Goal: Information Seeking & Learning: Find specific fact

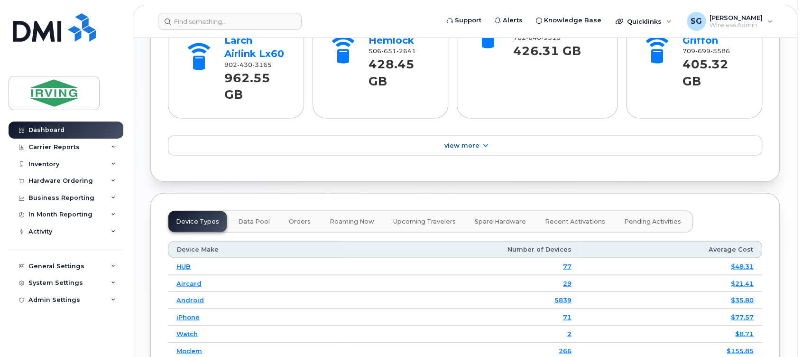
scroll to position [1202, 0]
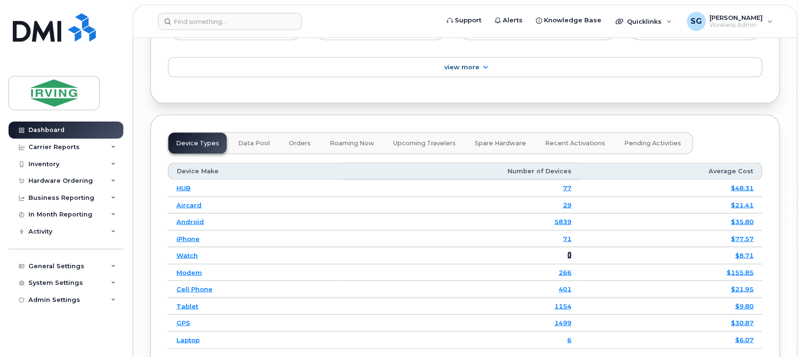
click at [570, 251] on link "2" at bounding box center [570, 255] width 4 height 8
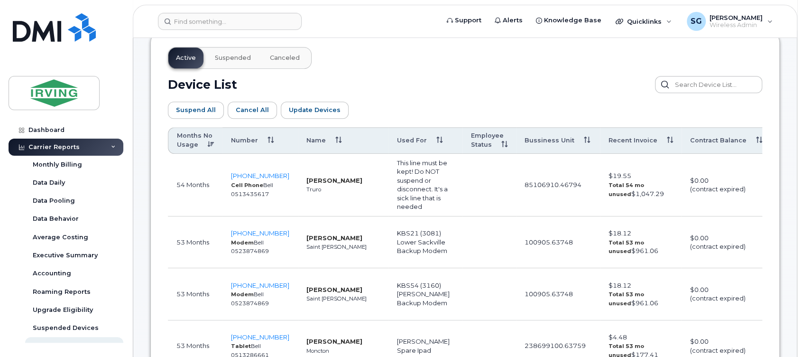
scroll to position [506, 0]
drag, startPoint x: 370, startPoint y: 193, endPoint x: 390, endPoint y: 193, distance: 20.4
click at [390, 193] on td "This line must be kept! Do NOT suspend or disconnect. It's a sick line that is …" at bounding box center [426, 184] width 74 height 63
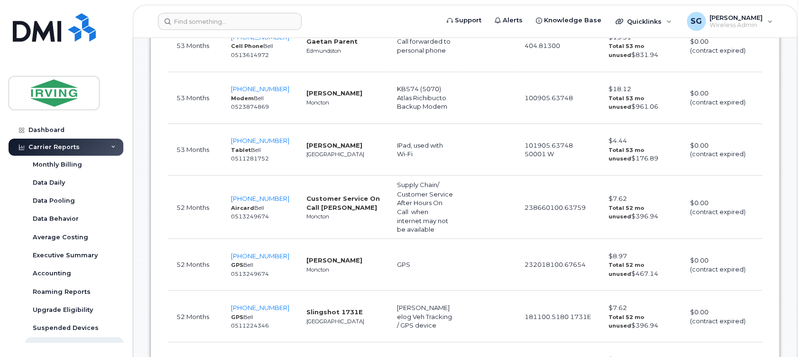
scroll to position [949, 0]
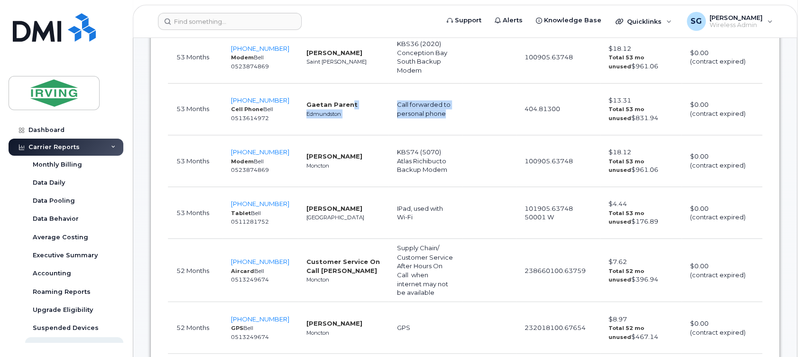
drag, startPoint x: 437, startPoint y: 115, endPoint x: 337, endPoint y: 104, distance: 100.2
click at [337, 187] on tr "53 Months 506-737-7729 Cell Phone Bell 0513614972 Gaetan Parent Edmundston Call…" at bounding box center [536, 213] width 736 height 52
drag, startPoint x: 337, startPoint y: 104, endPoint x: 402, endPoint y: 127, distance: 68.7
click at [402, 127] on td "Call forwarded to personal phone" at bounding box center [426, 110] width 74 height 52
click at [415, 122] on td "Call forwarded to personal phone" at bounding box center [426, 110] width 74 height 52
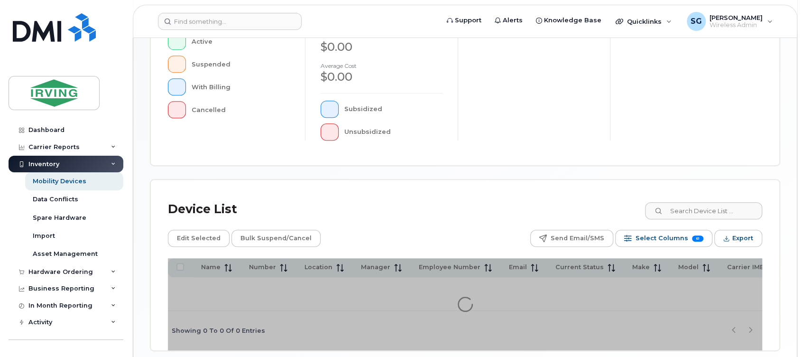
scroll to position [297, 0]
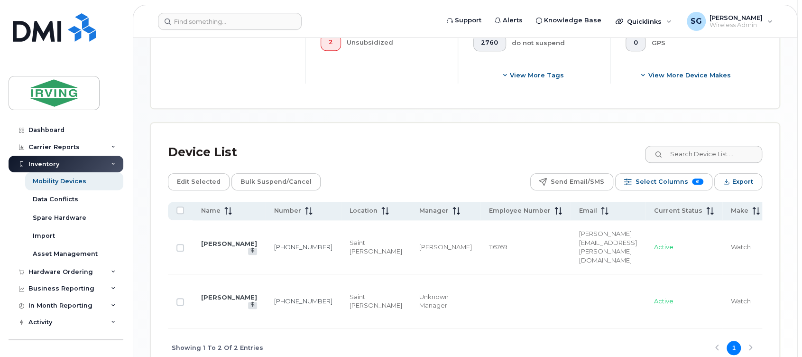
scroll to position [385, 0]
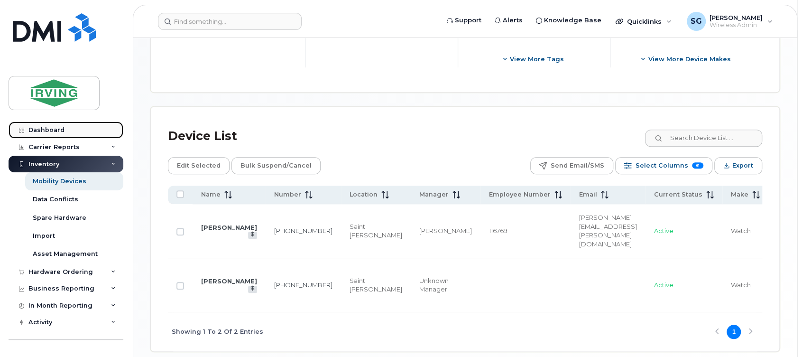
drag, startPoint x: 56, startPoint y: 126, endPoint x: 80, endPoint y: 123, distance: 24.3
click at [56, 126] on div "Dashboard" at bounding box center [46, 130] width 36 height 8
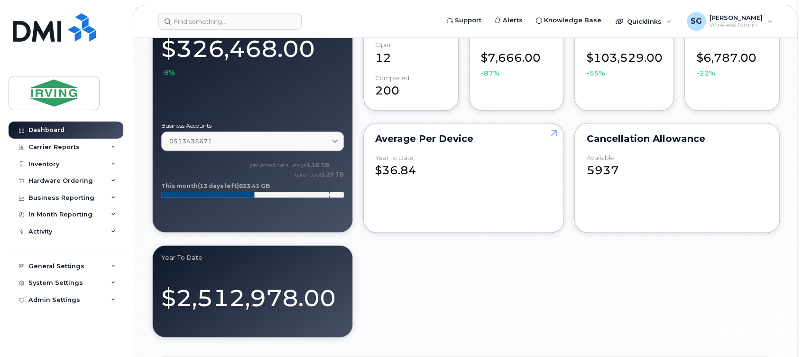
scroll to position [696, 0]
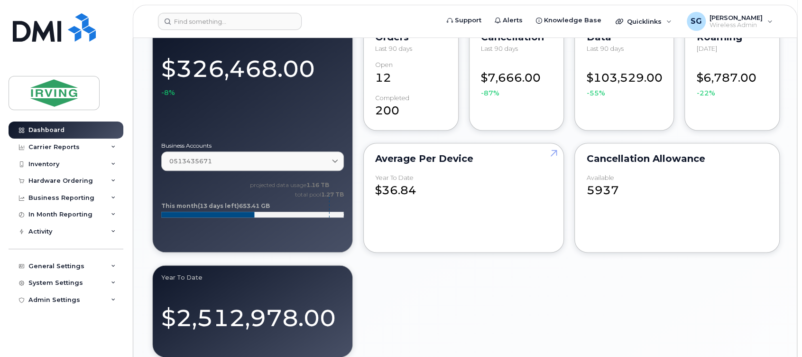
click at [624, 158] on div "Cancellation Allowance" at bounding box center [678, 159] width 182 height 8
drag, startPoint x: 624, startPoint y: 158, endPoint x: 605, endPoint y: 189, distance: 36.2
click at [605, 189] on div "5937" at bounding box center [678, 186] width 182 height 25
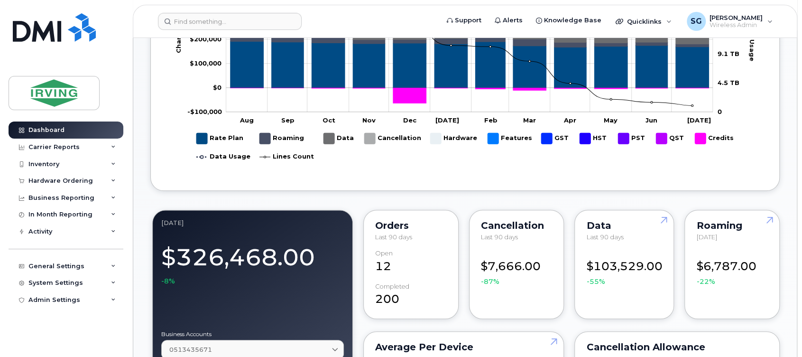
scroll to position [506, 0]
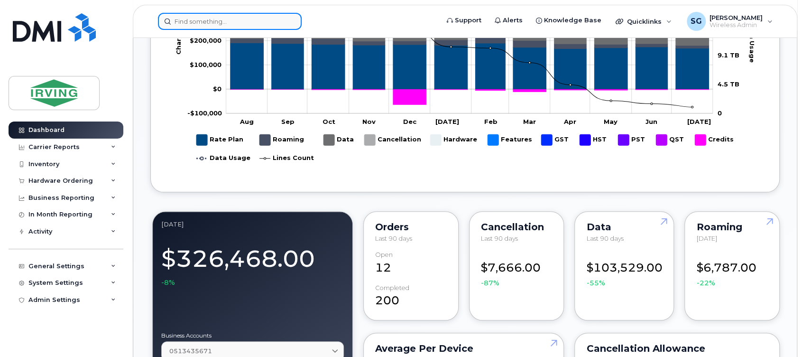
click at [216, 17] on input at bounding box center [230, 21] width 144 height 17
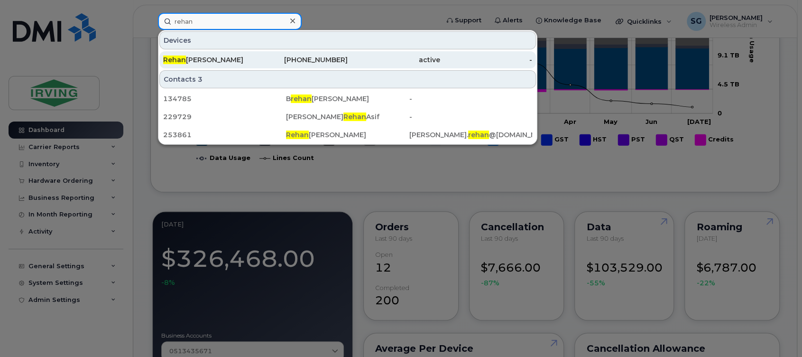
type input "rehan"
drag, startPoint x: 196, startPoint y: 54, endPoint x: 219, endPoint y: 63, distance: 24.1
click at [256, 54] on div "Rehan Jamshid" at bounding box center [302, 59] width 93 height 17
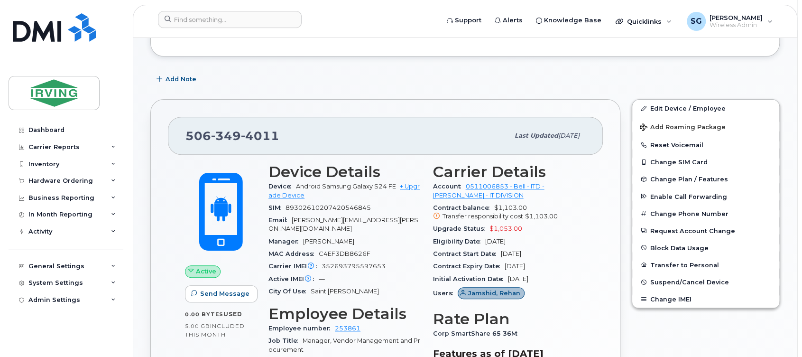
scroll to position [211, 0]
